Goal: Task Accomplishment & Management: Complete application form

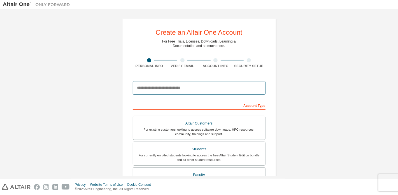
click at [164, 87] on input "email" at bounding box center [199, 87] width 133 height 13
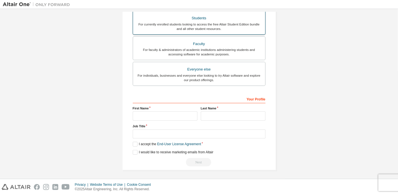
type input "**********"
click at [203, 22] on div "For currently enrolled students looking to access the free Altair Student Editi…" at bounding box center [198, 26] width 125 height 9
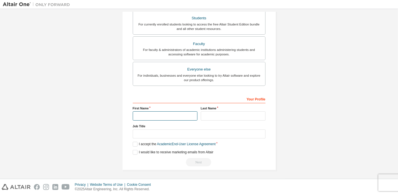
click at [157, 112] on input "text" at bounding box center [165, 115] width 65 height 9
type input "*"
click at [216, 116] on input "text" at bounding box center [233, 115] width 65 height 9
type input "******"
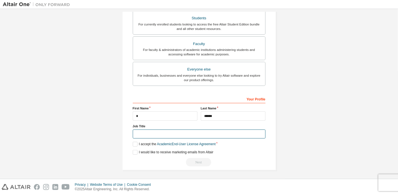
click at [203, 132] on input "text" at bounding box center [199, 134] width 133 height 9
type input "*******"
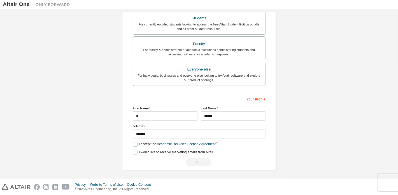
click at [136, 143] on label "I accept the Academic End-User License Agreement" at bounding box center [174, 144] width 83 height 5
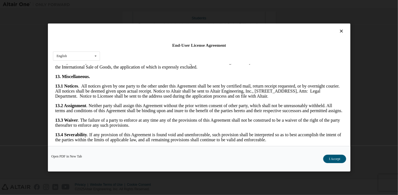
scroll to position [957, 0]
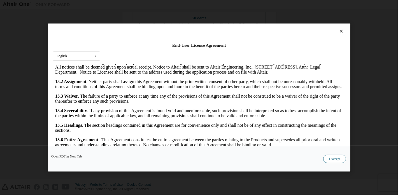
click at [337, 157] on button "I Accept" at bounding box center [334, 159] width 23 height 8
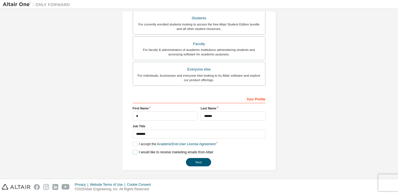
click at [137, 151] on label "I would like to receive marketing emails from Altair" at bounding box center [173, 152] width 81 height 5
click at [192, 160] on button "Next" at bounding box center [198, 162] width 25 height 8
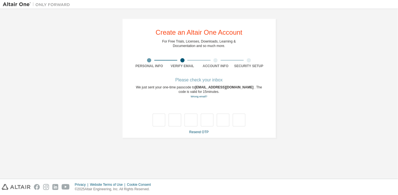
scroll to position [0, 0]
type input "*"
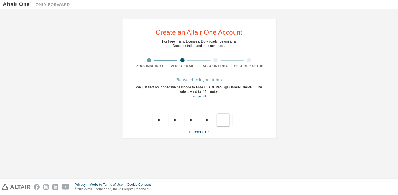
type input "*"
